Goal: Task Accomplishment & Management: Use online tool/utility

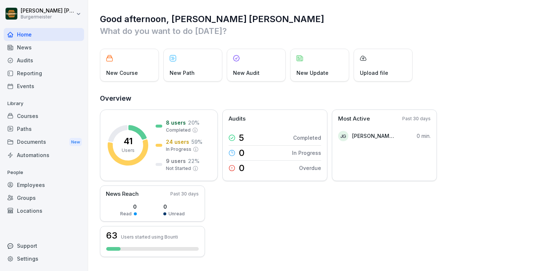
click at [33, 69] on div "Reporting" at bounding box center [44, 73] width 80 height 13
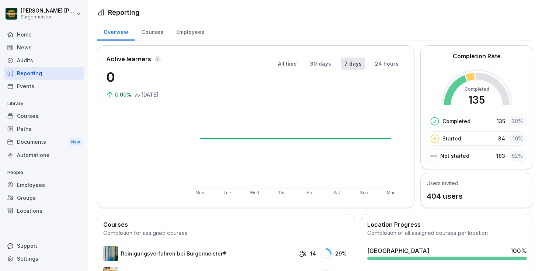
click at [45, 63] on div "Audits" at bounding box center [44, 60] width 80 height 13
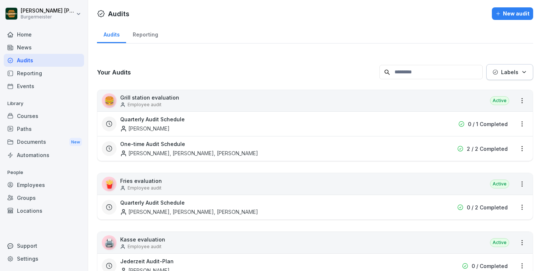
click at [145, 36] on div "Reporting" at bounding box center [145, 33] width 38 height 19
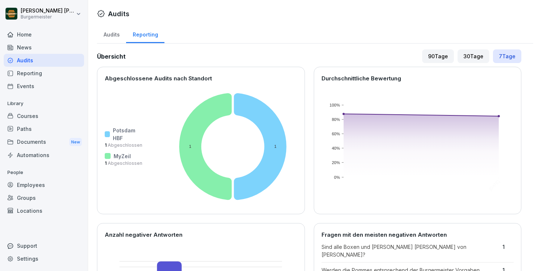
click at [119, 37] on div "Audits" at bounding box center [111, 33] width 29 height 19
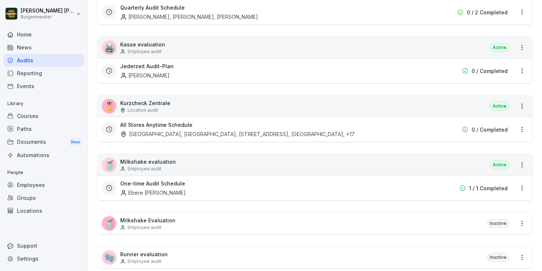
scroll to position [177, 0]
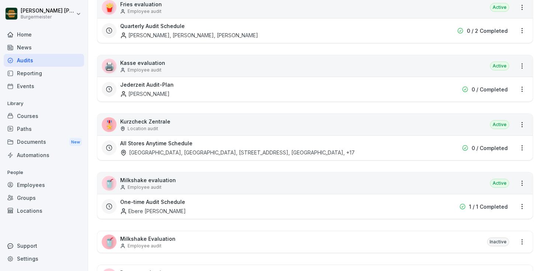
click at [163, 147] on div "All Stores Anytime Schedule [GEOGRAPHIC_DATA], [STREET_ADDRESS], [GEOGRAPHIC_DA…" at bounding box center [267, 147] width 295 height 17
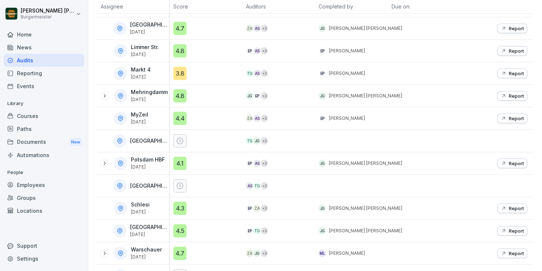
scroll to position [332, 0]
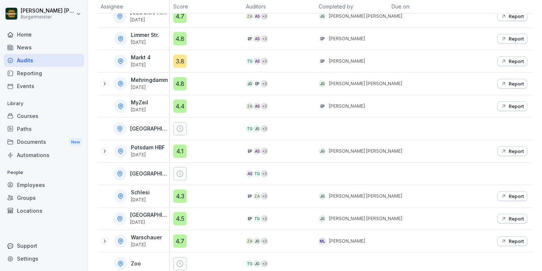
click at [107, 151] on icon at bounding box center [104, 151] width 6 height 6
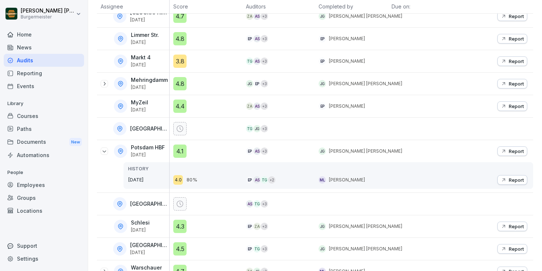
click at [513, 150] on p "Report" at bounding box center [516, 151] width 15 height 6
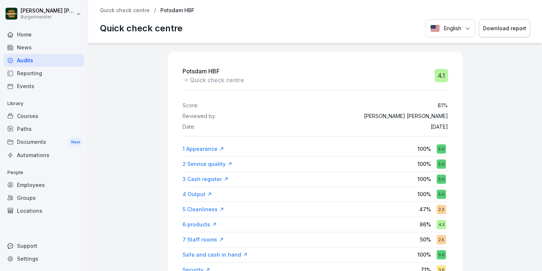
click at [498, 28] on div "Download report" at bounding box center [504, 28] width 43 height 8
